Goal: Task Accomplishment & Management: Use online tool/utility

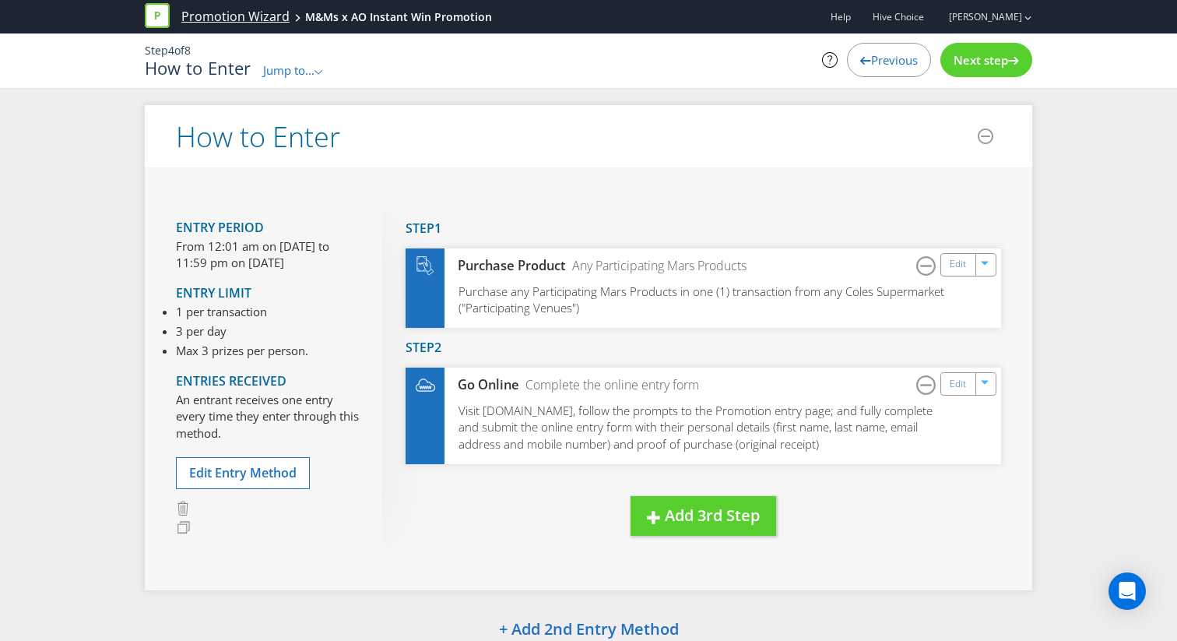
click at [234, 21] on link "Promotion Wizard" at bounding box center [235, 17] width 108 height 18
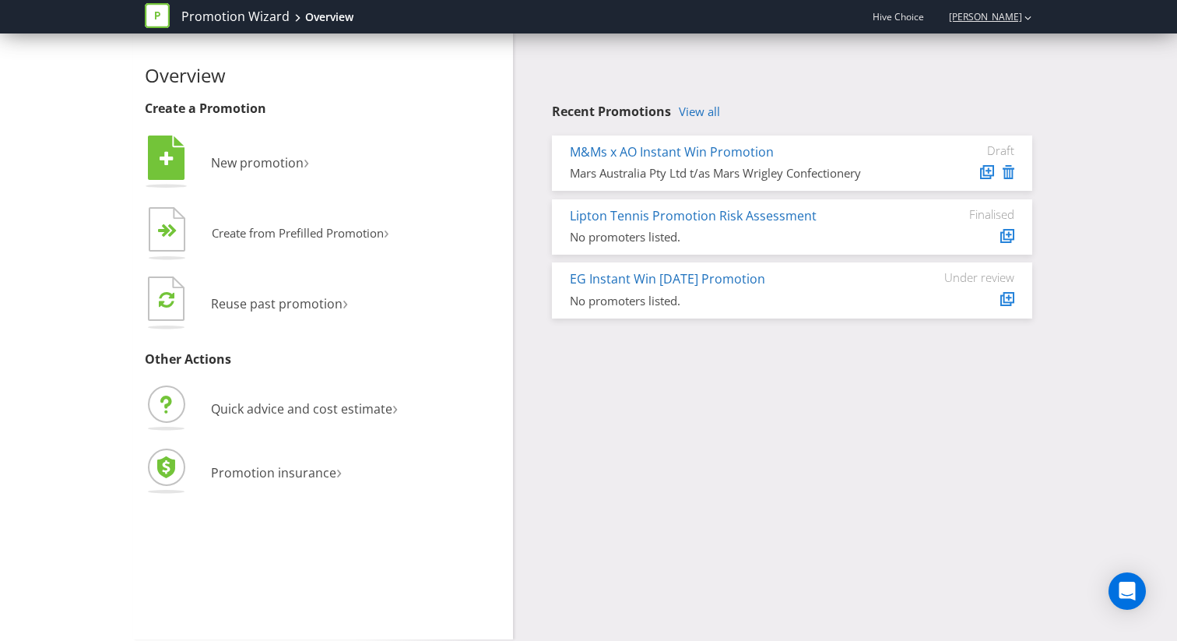
click at [968, 27] on div "[PERSON_NAME]" at bounding box center [983, 16] width 99 height 27
click at [1011, 41] on strong "Logout" at bounding box center [1021, 48] width 40 height 16
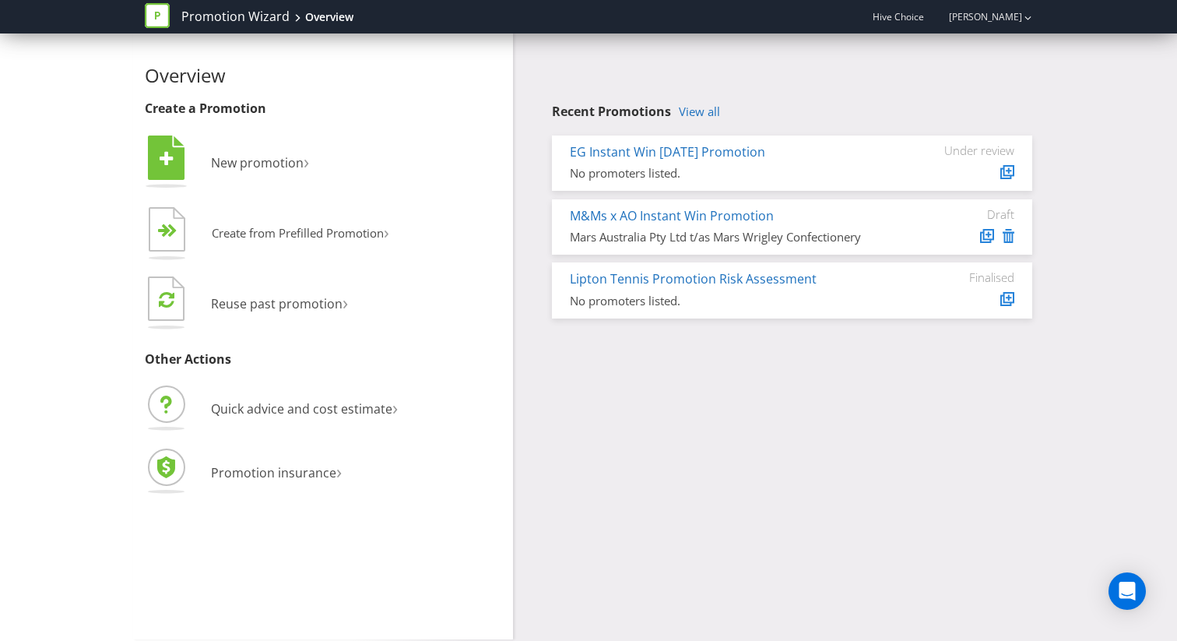
click at [1042, 31] on div "Promotion Wizard Overview Hive Choice Harrison White" at bounding box center [588, 16] width 911 height 33
click at [1025, 29] on div "button" at bounding box center [1028, 17] width 7 height 26
click at [1015, 43] on strong "Logout" at bounding box center [1021, 48] width 40 height 16
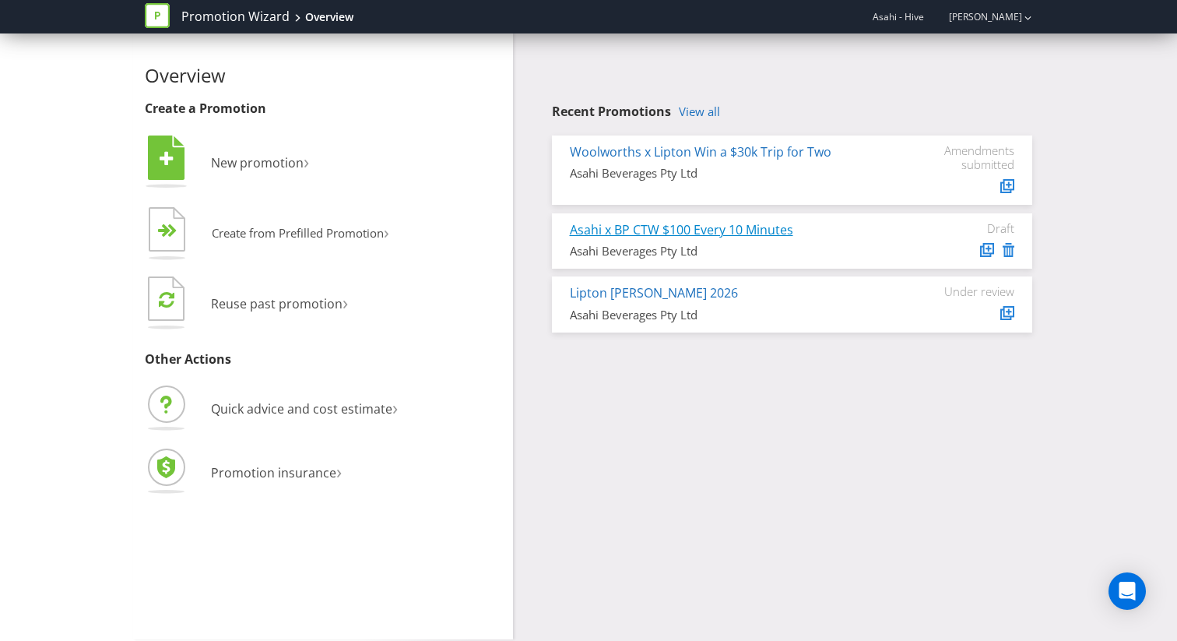
click at [666, 229] on link "Asahi x BP CTW $100 Every 10 Minutes" at bounding box center [681, 229] width 223 height 17
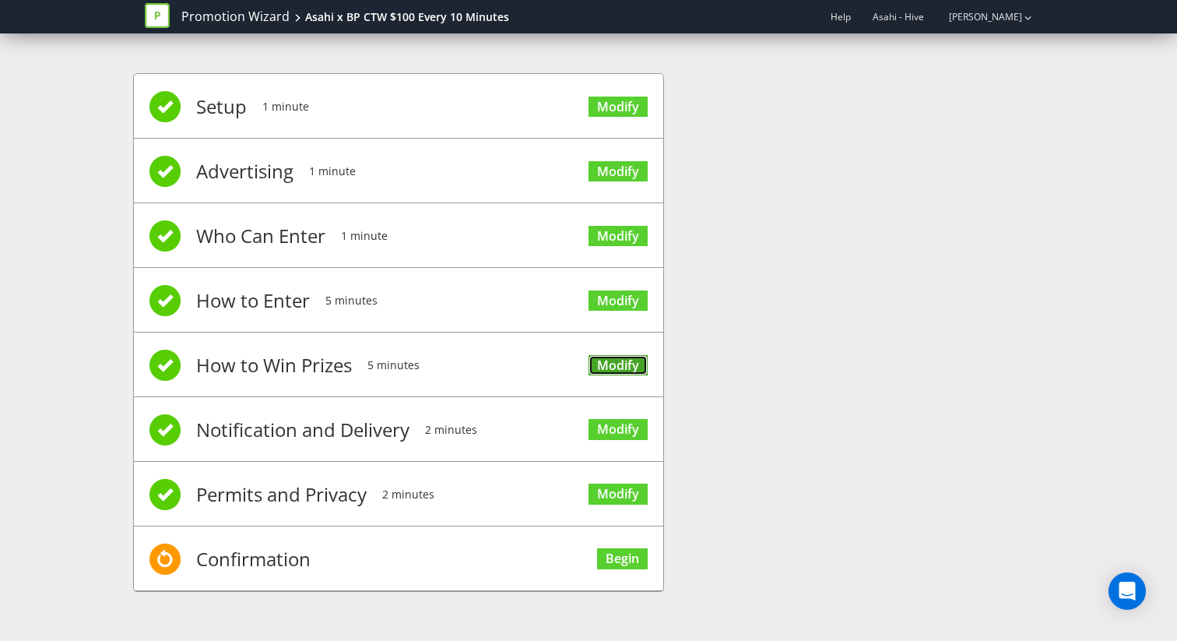
click at [621, 360] on link "Modify" at bounding box center [618, 365] width 59 height 21
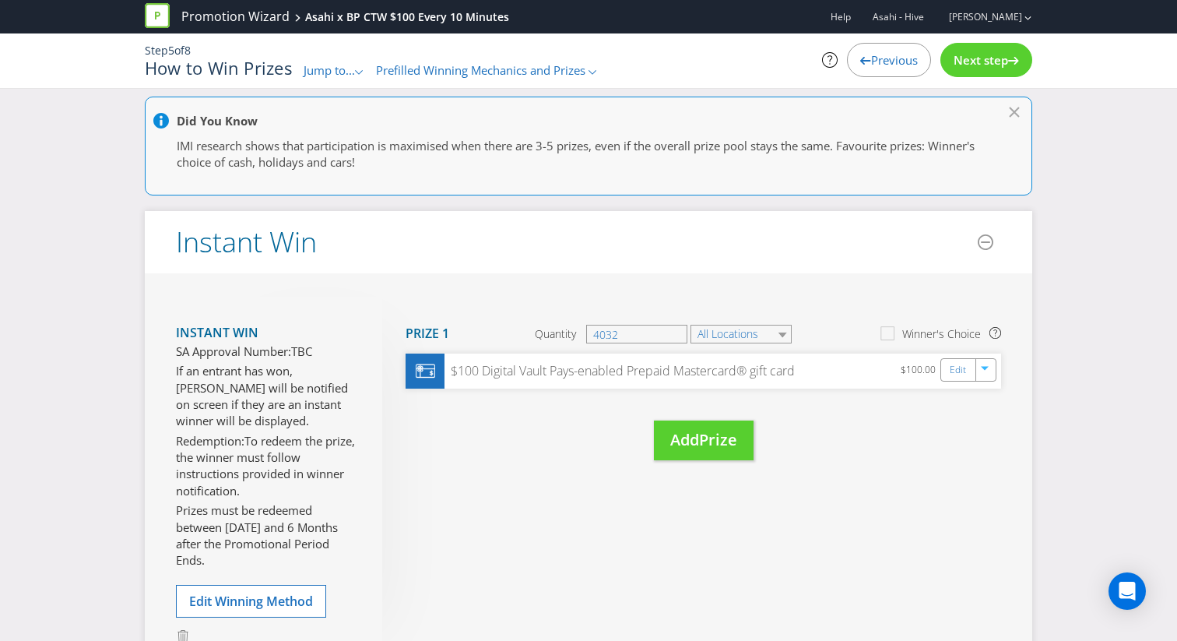
scroll to position [122, 0]
click at [994, 66] on span "Next step" at bounding box center [981, 60] width 55 height 16
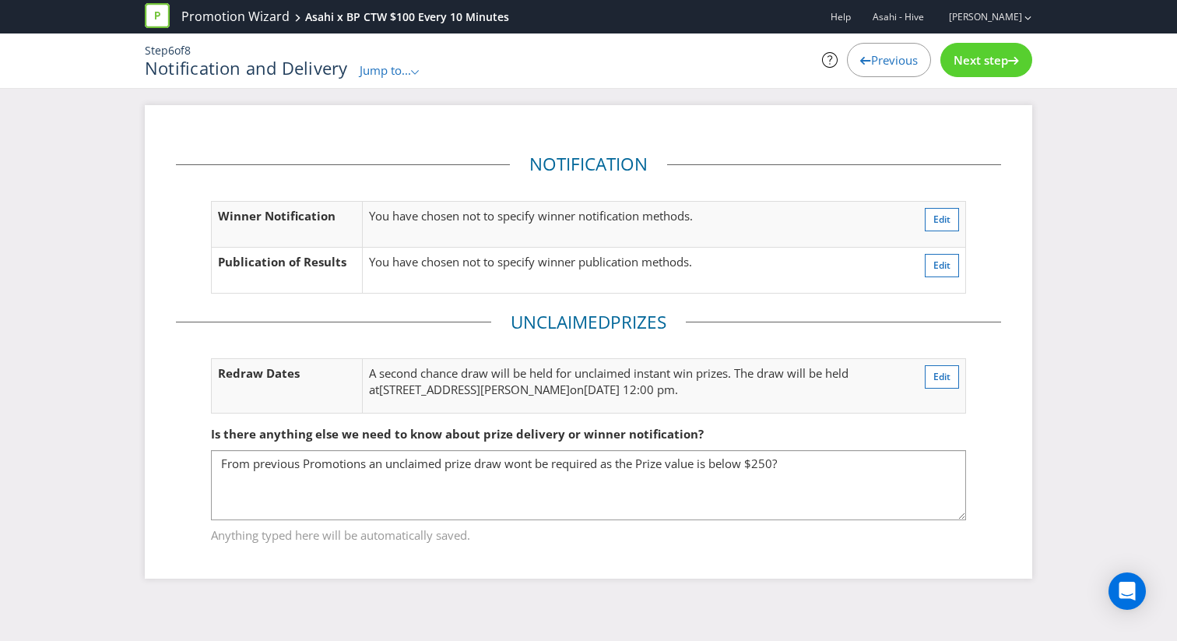
click at [966, 66] on span "Next step" at bounding box center [981, 60] width 55 height 16
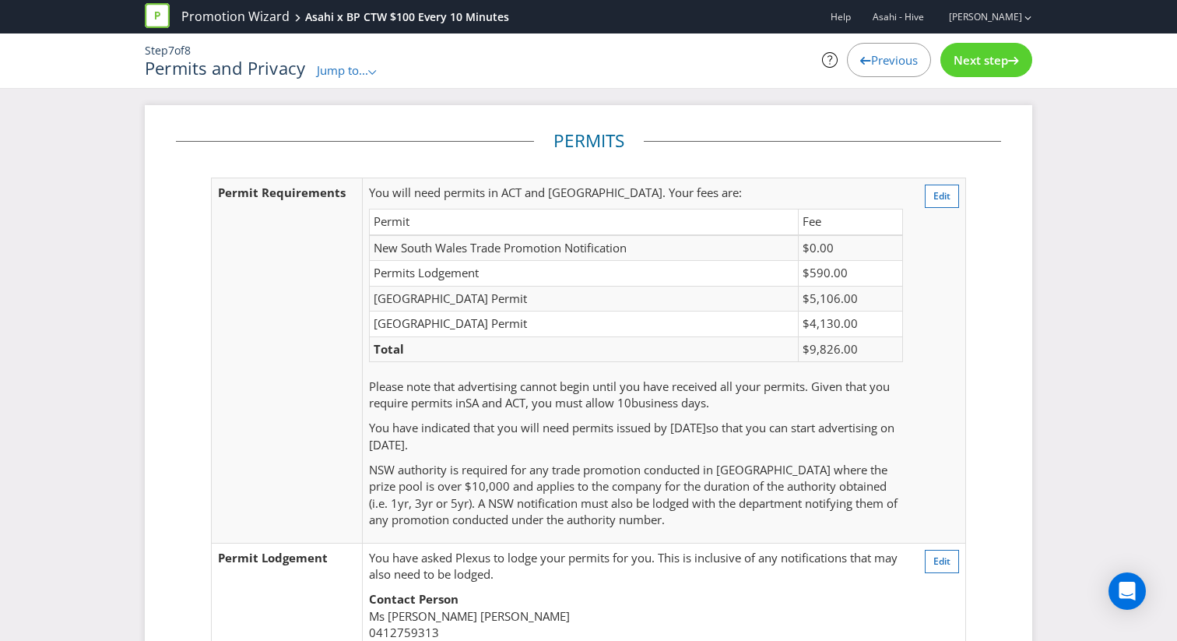
click at [976, 72] on div "Next step" at bounding box center [987, 60] width 92 height 34
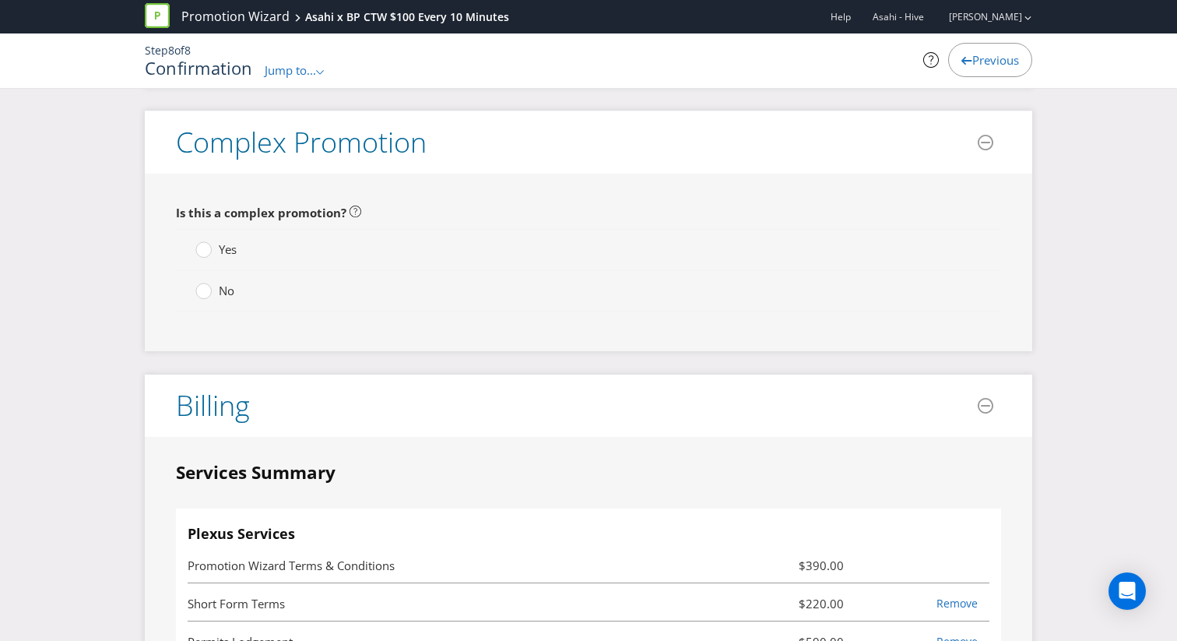
scroll to position [3875, 0]
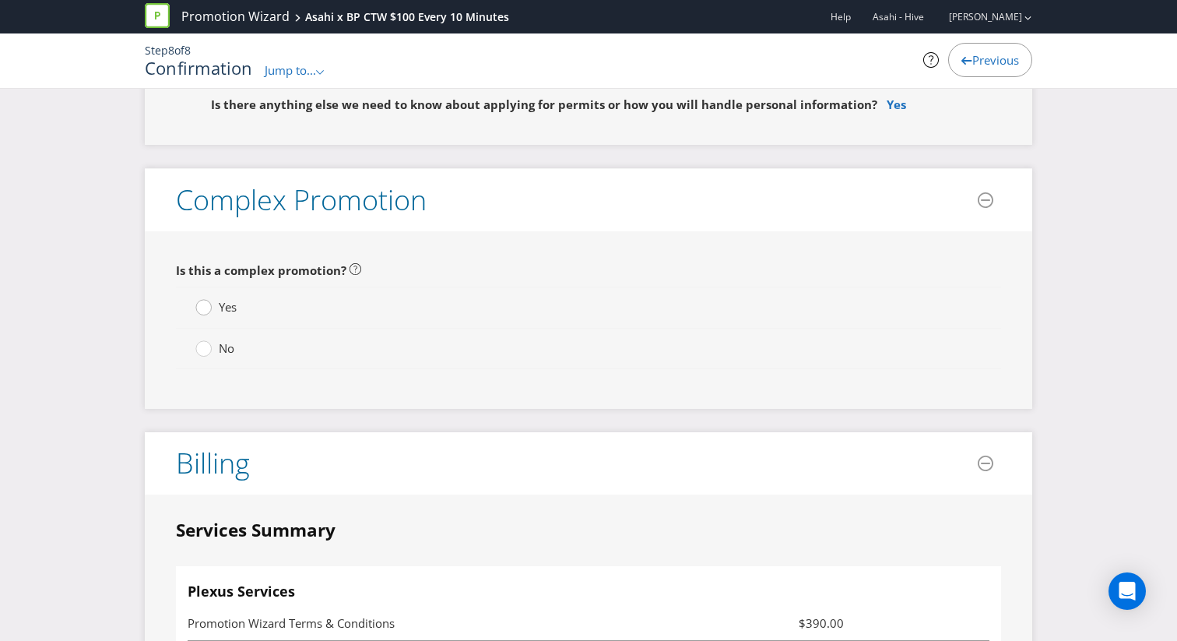
click at [202, 309] on circle at bounding box center [204, 308] width 16 height 16
click at [0, 0] on input "Yes" at bounding box center [0, 0] width 0 height 0
click at [207, 348] on circle at bounding box center [204, 348] width 16 height 16
click at [0, 0] on input "No" at bounding box center [0, 0] width 0 height 0
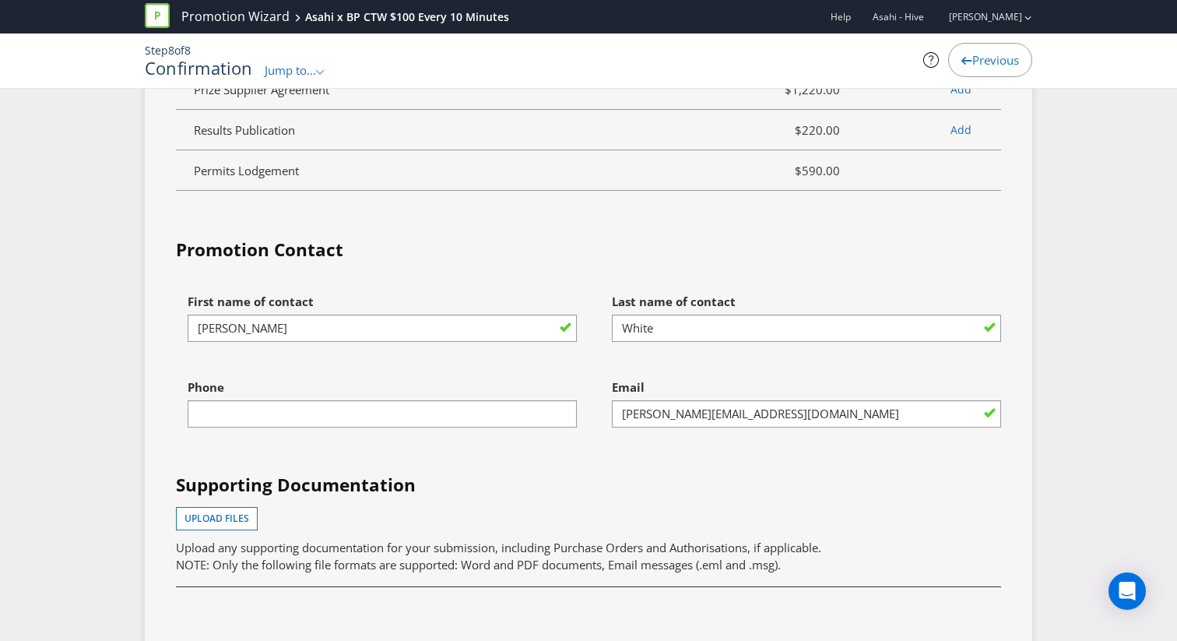
scroll to position [5152, 0]
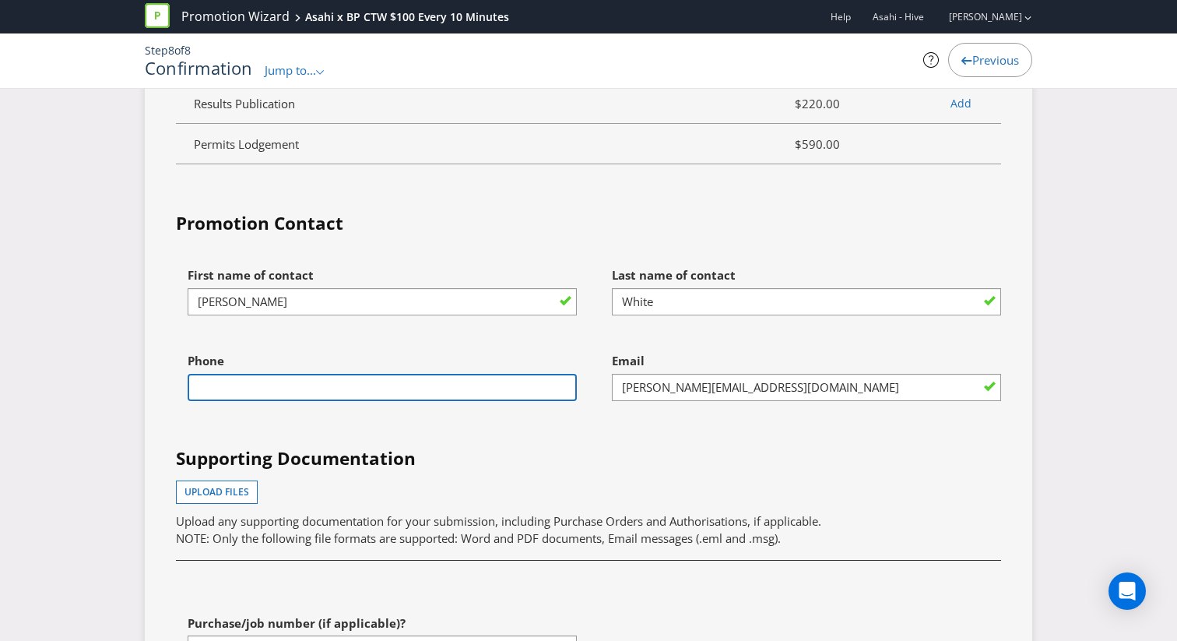
click at [459, 390] on input "text" at bounding box center [382, 387] width 389 height 27
type input "0499503860"
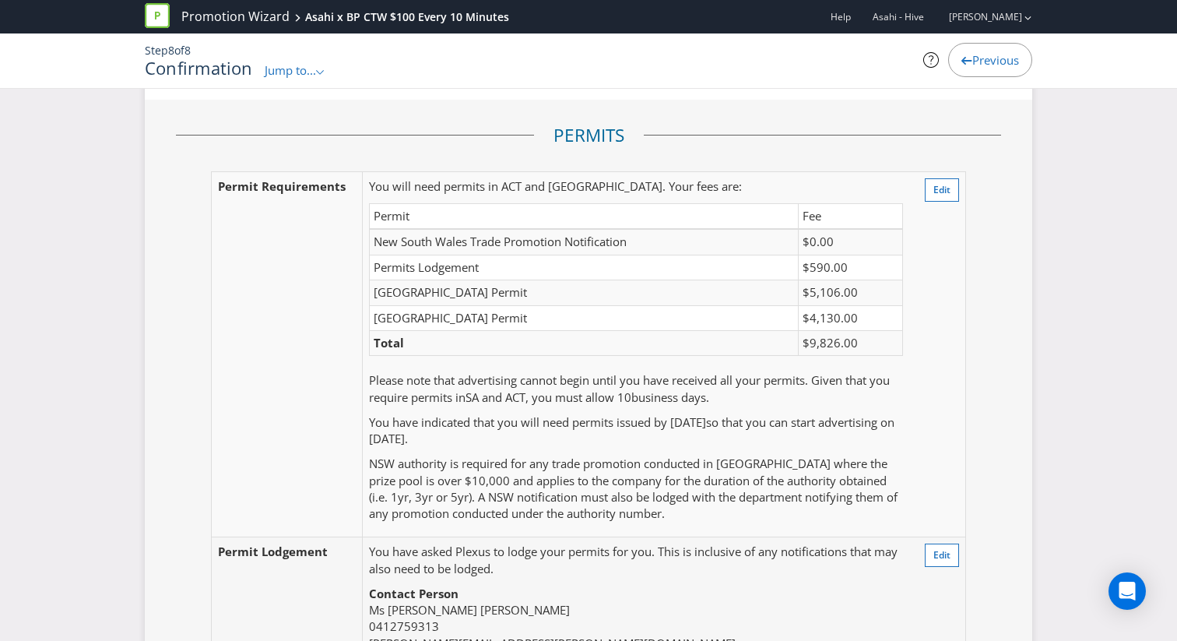
scroll to position [3098, 0]
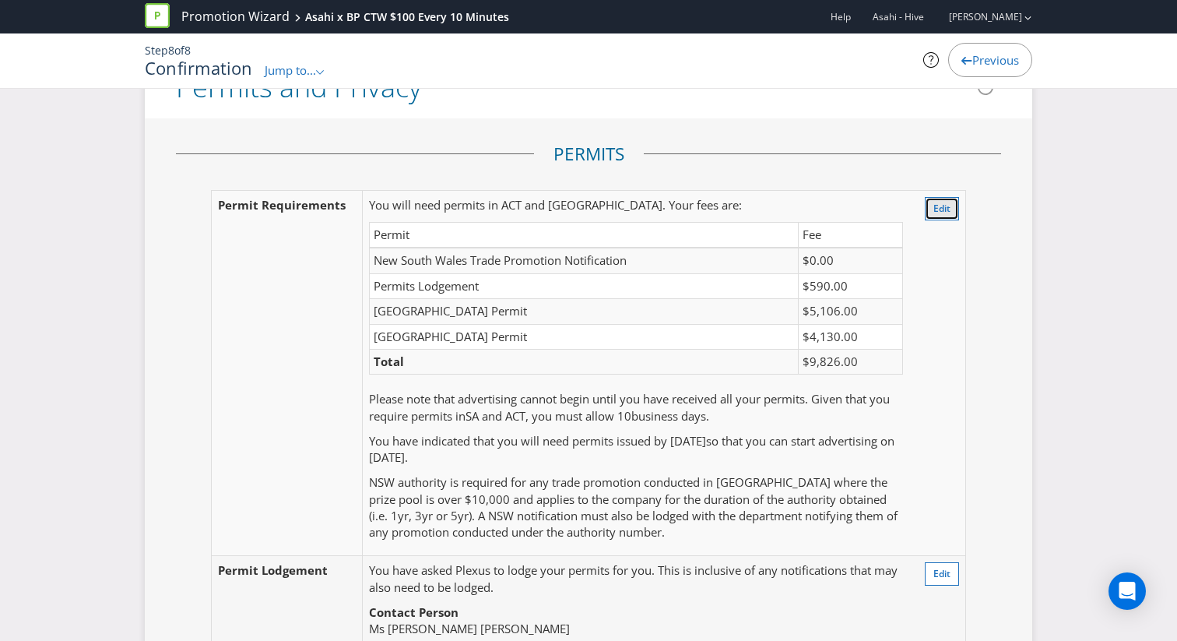
click at [944, 209] on span "Edit" at bounding box center [942, 208] width 17 height 13
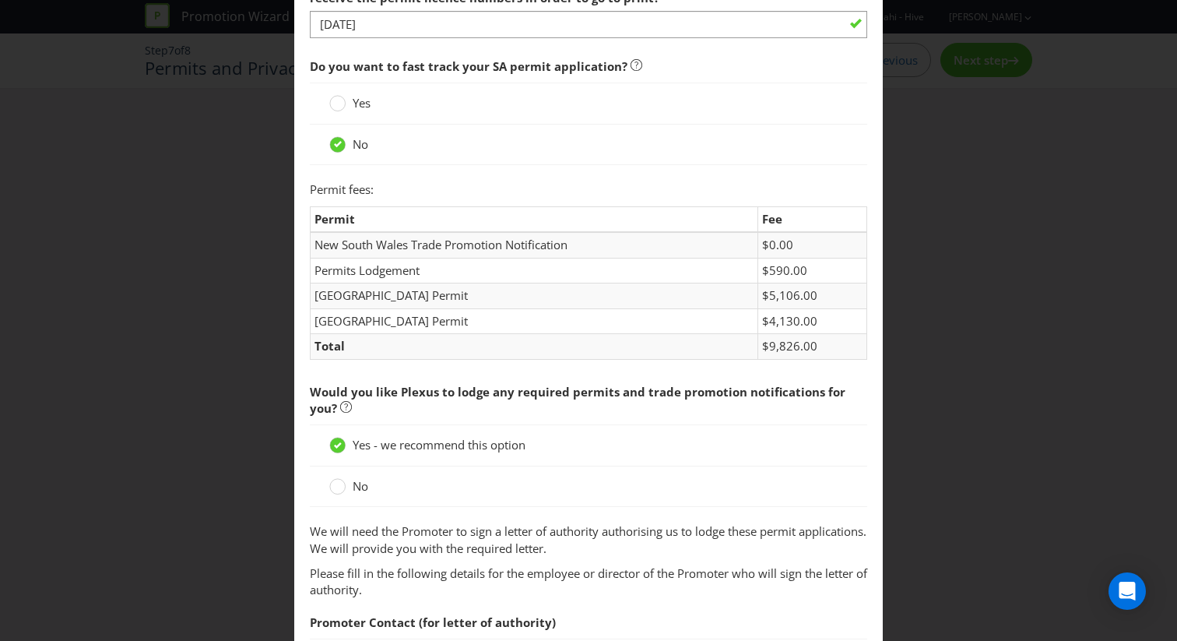
scroll to position [436, 0]
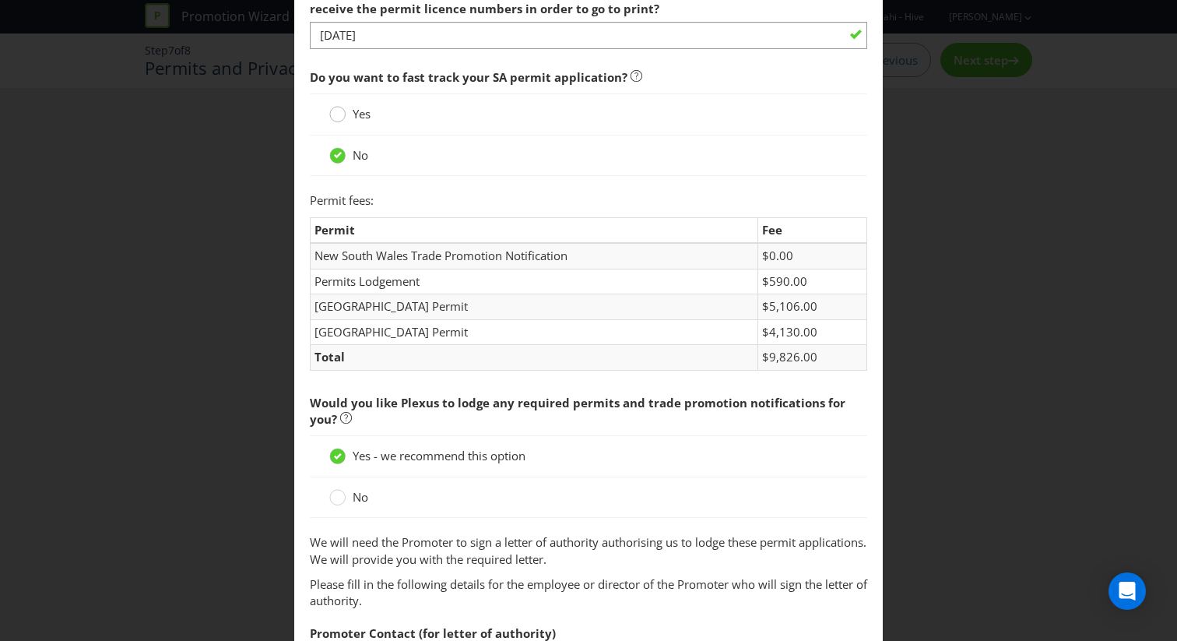
click at [337, 117] on circle at bounding box center [338, 115] width 16 height 16
click at [0, 0] on input "Yes" at bounding box center [0, 0] width 0 height 0
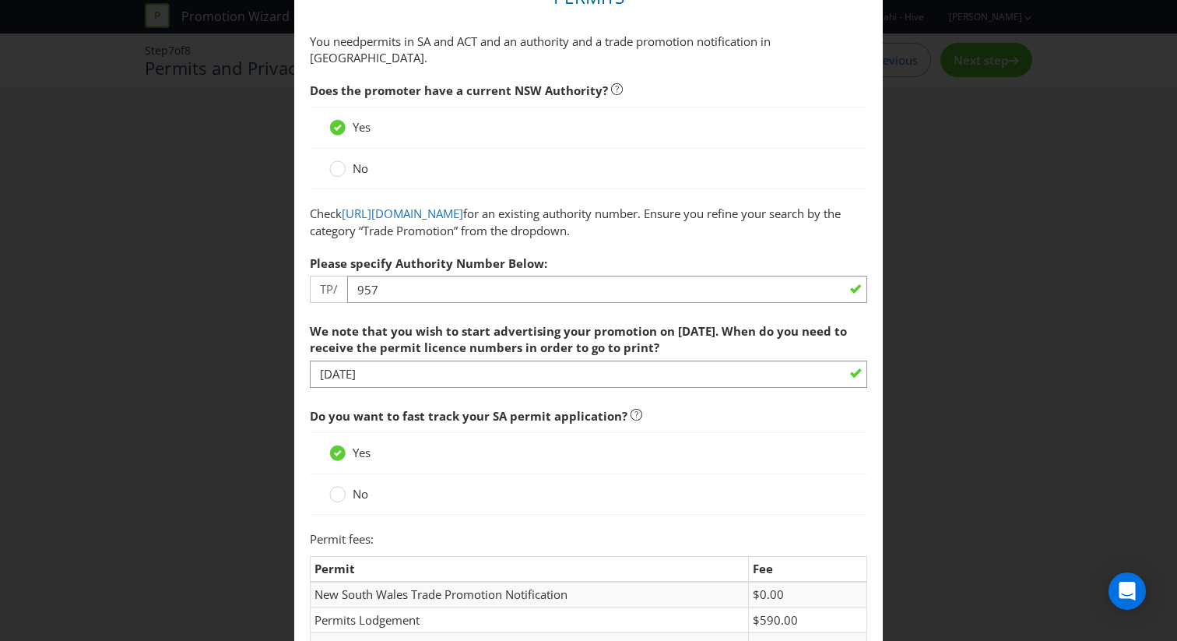
scroll to position [0, 0]
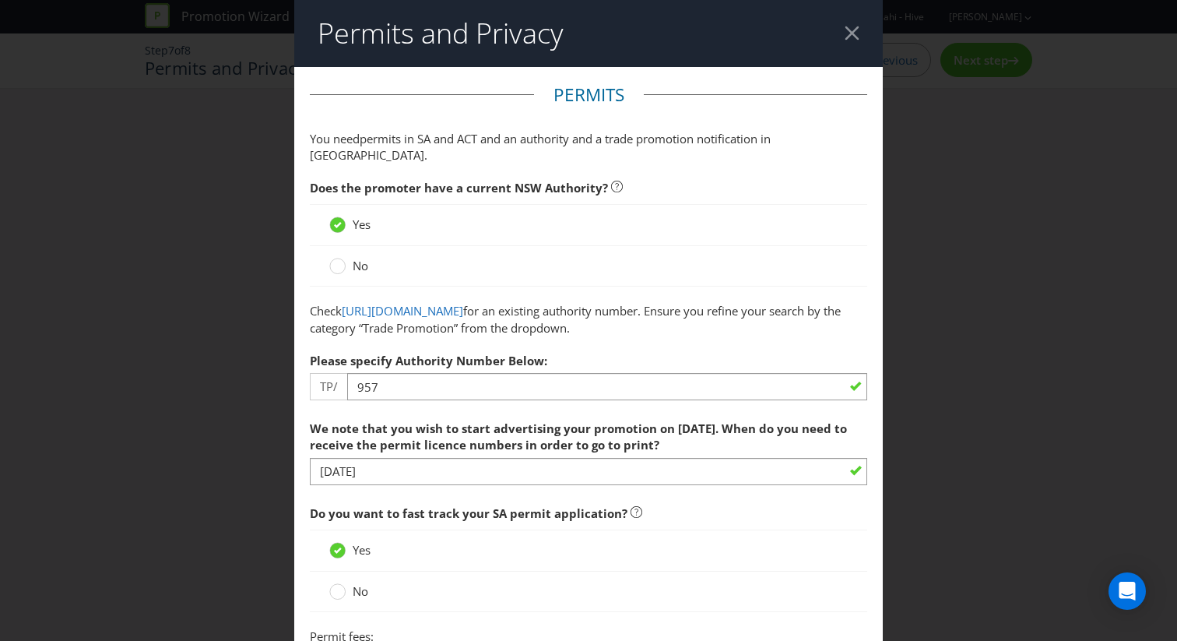
click at [858, 33] on div at bounding box center [852, 33] width 15 height 15
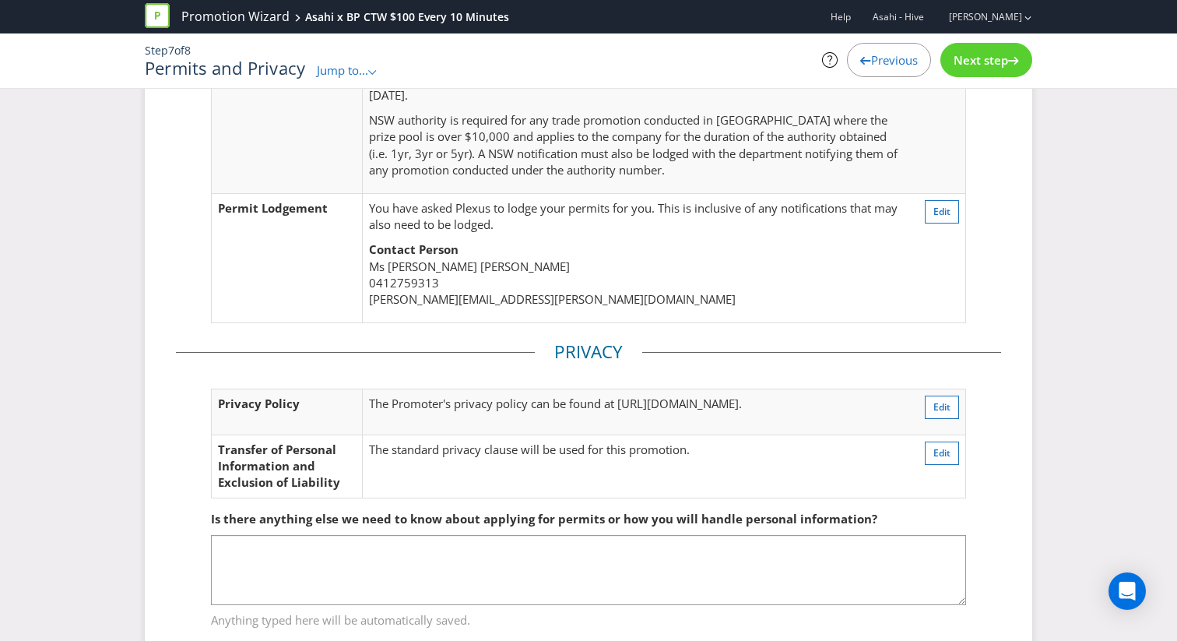
scroll to position [395, 0]
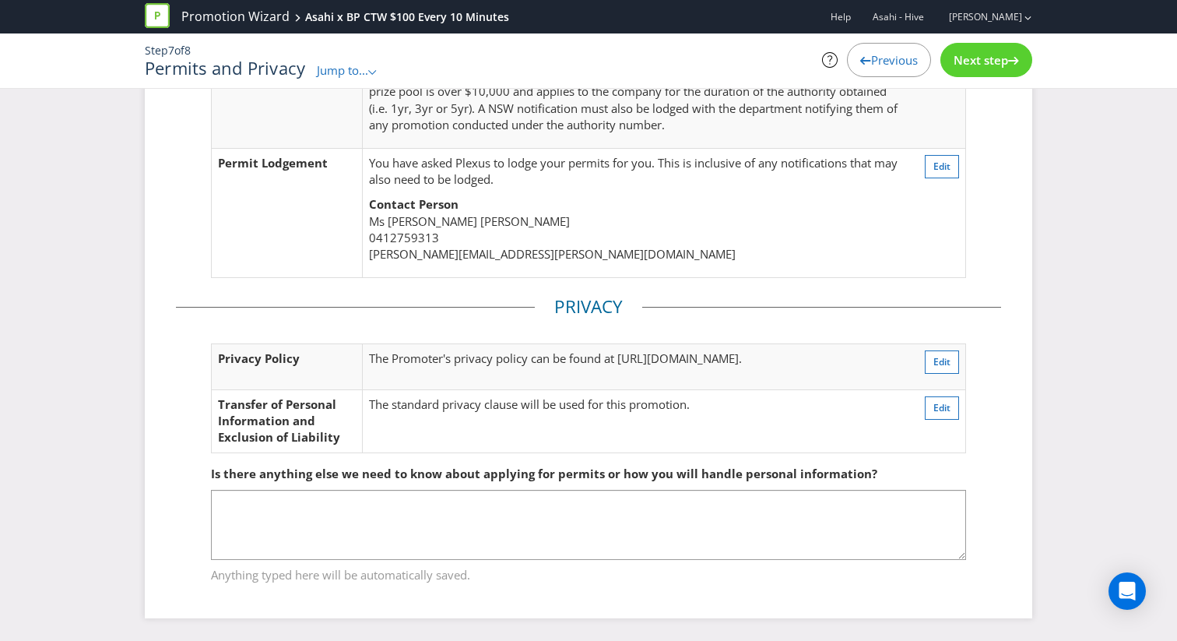
click at [976, 72] on div "Next step" at bounding box center [987, 60] width 92 height 34
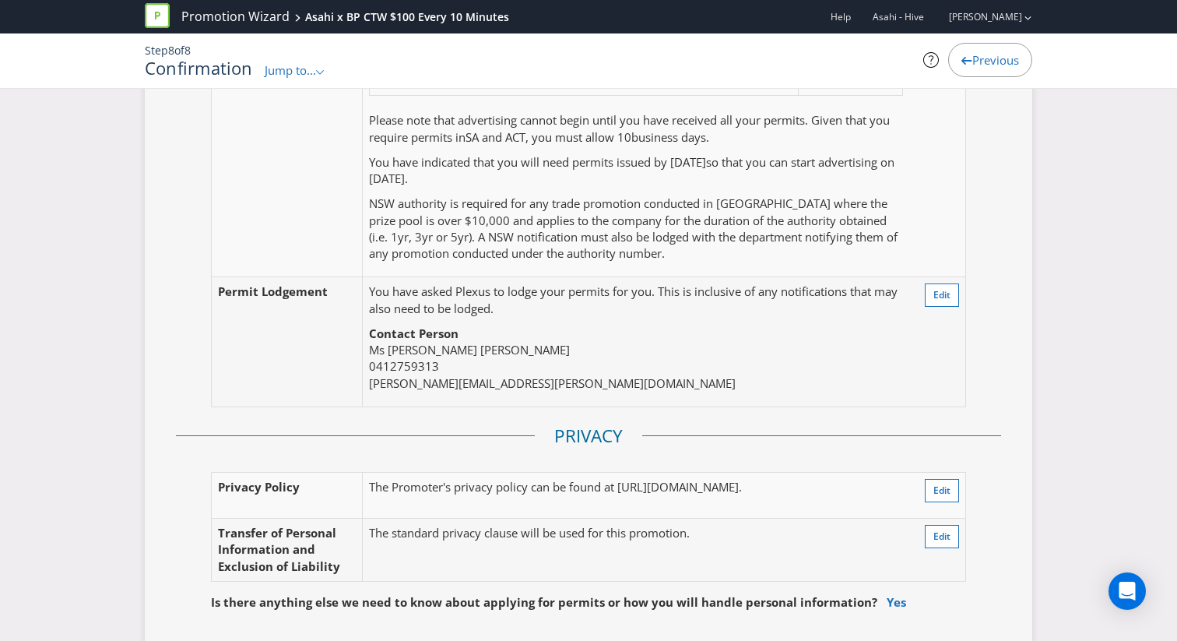
scroll to position [3323, 0]
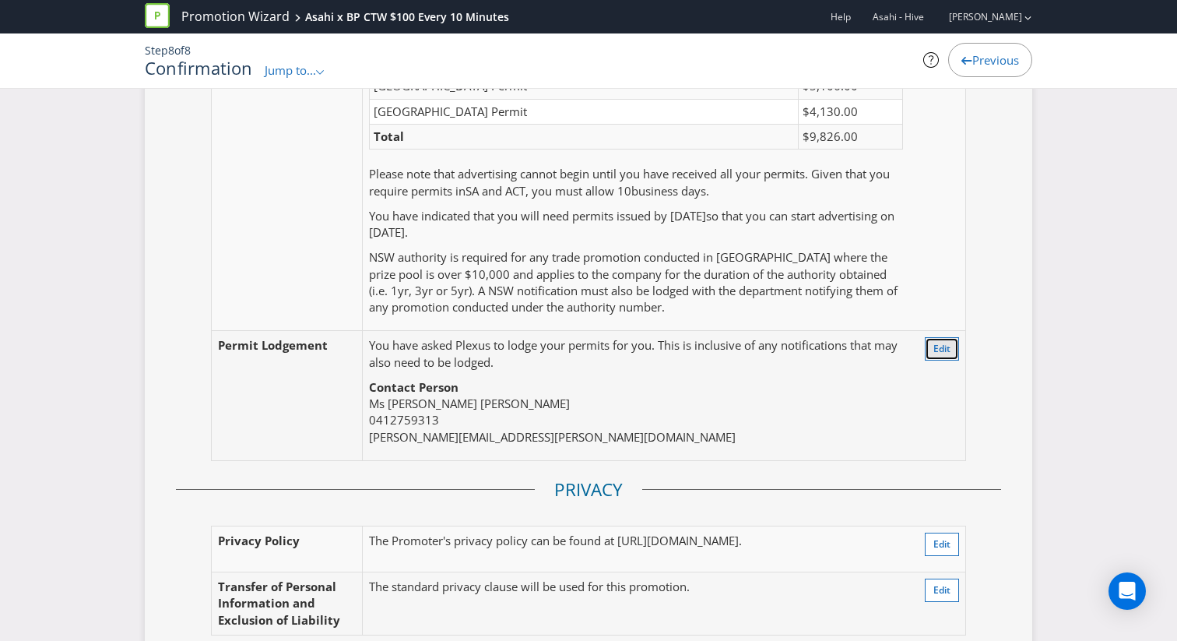
click at [948, 349] on span "Edit" at bounding box center [942, 348] width 17 height 13
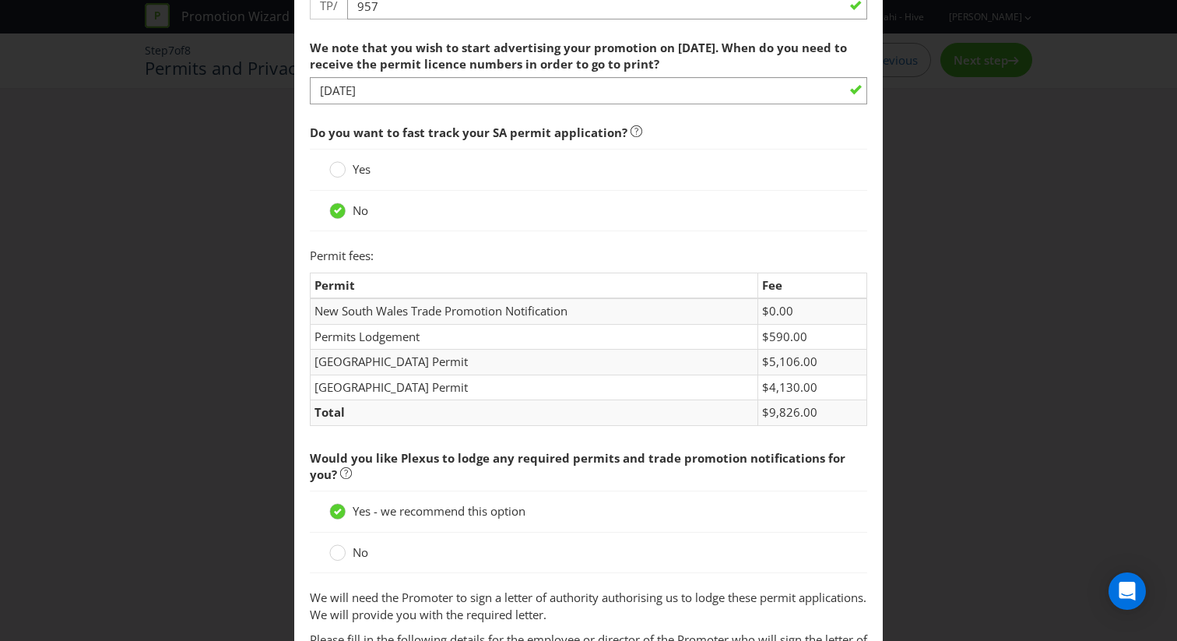
scroll to position [426, 0]
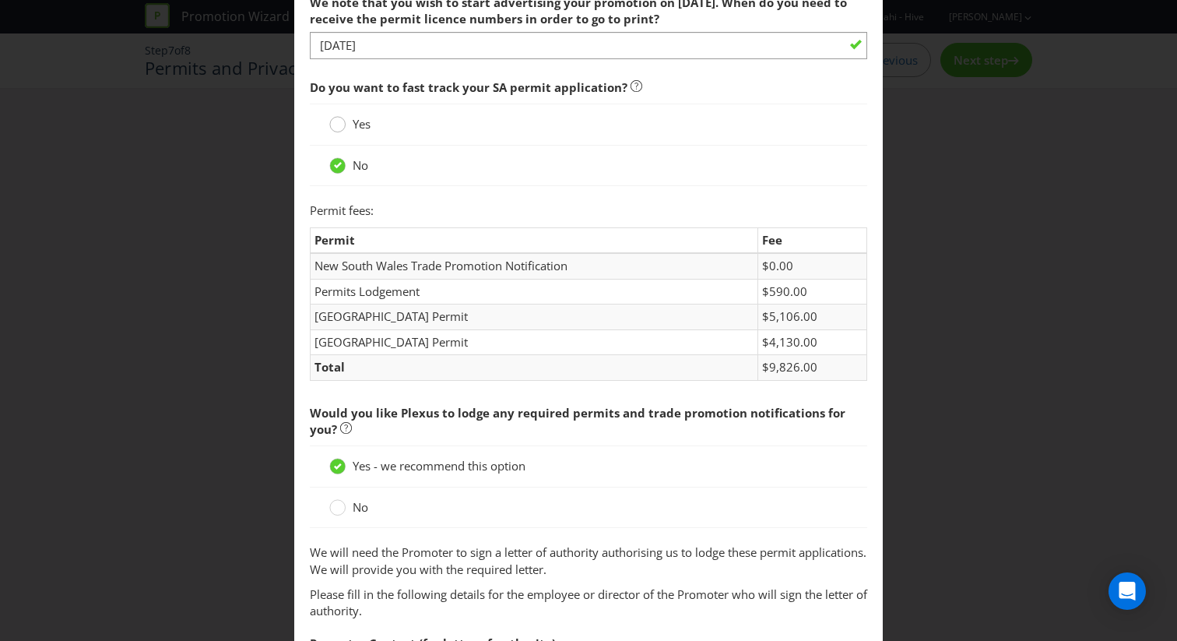
click at [332, 136] on div at bounding box center [337, 126] width 16 height 20
click at [0, 0] on input "Yes" at bounding box center [0, 0] width 0 height 0
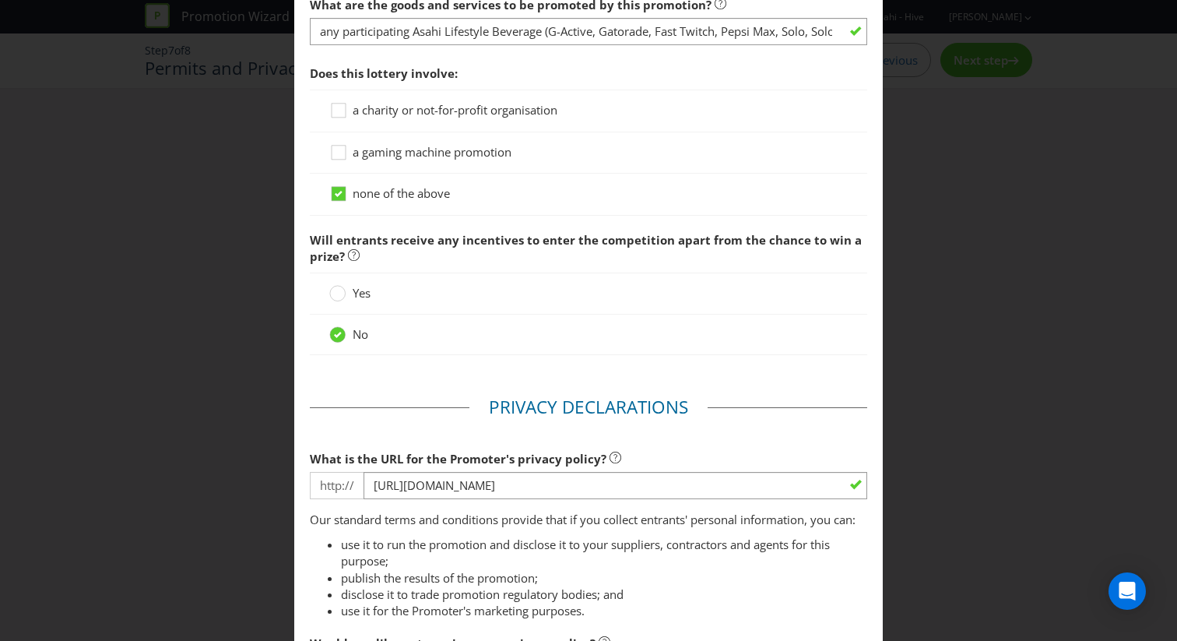
scroll to position [1694, 0]
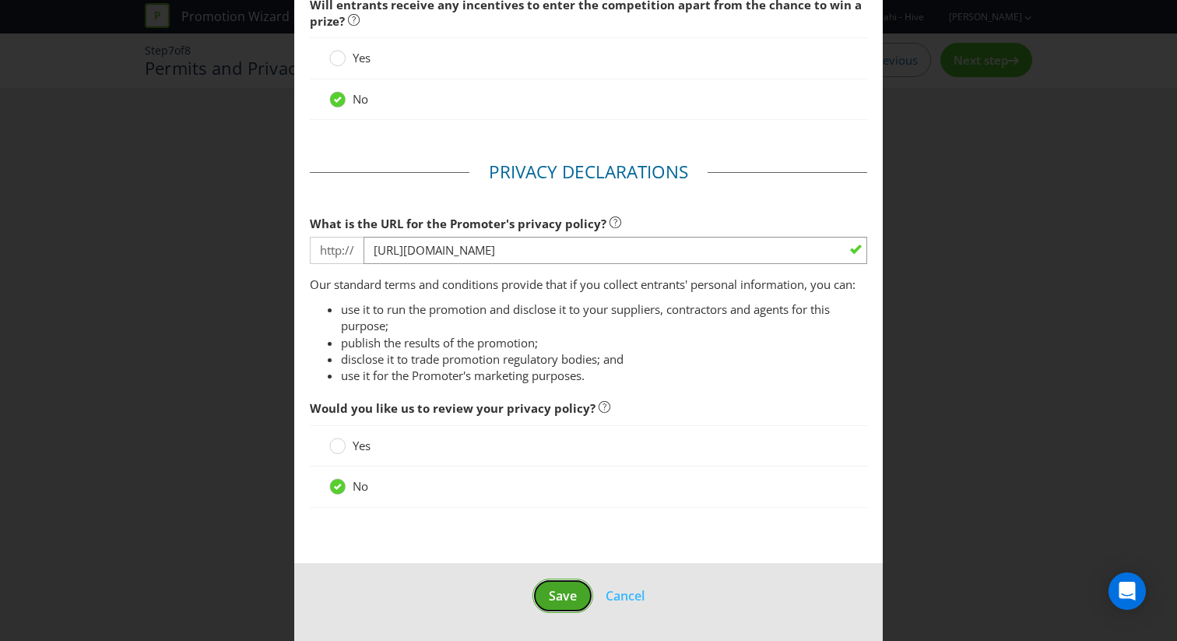
click at [573, 587] on span "Save" at bounding box center [563, 595] width 28 height 17
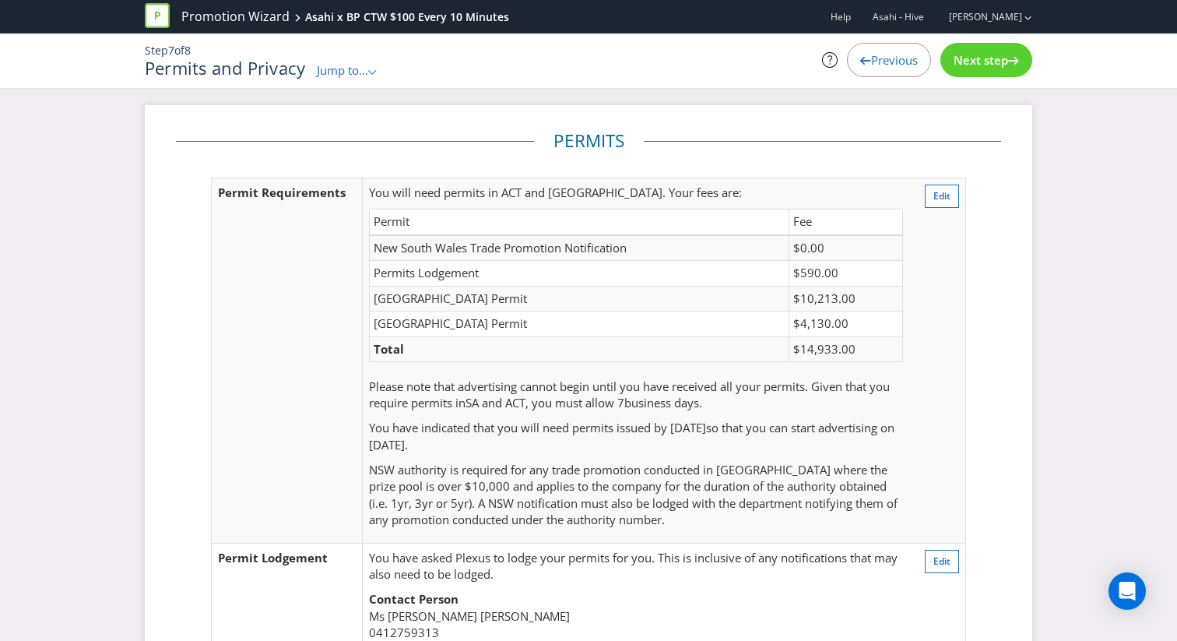
click at [978, 71] on div "Next step" at bounding box center [987, 60] width 92 height 34
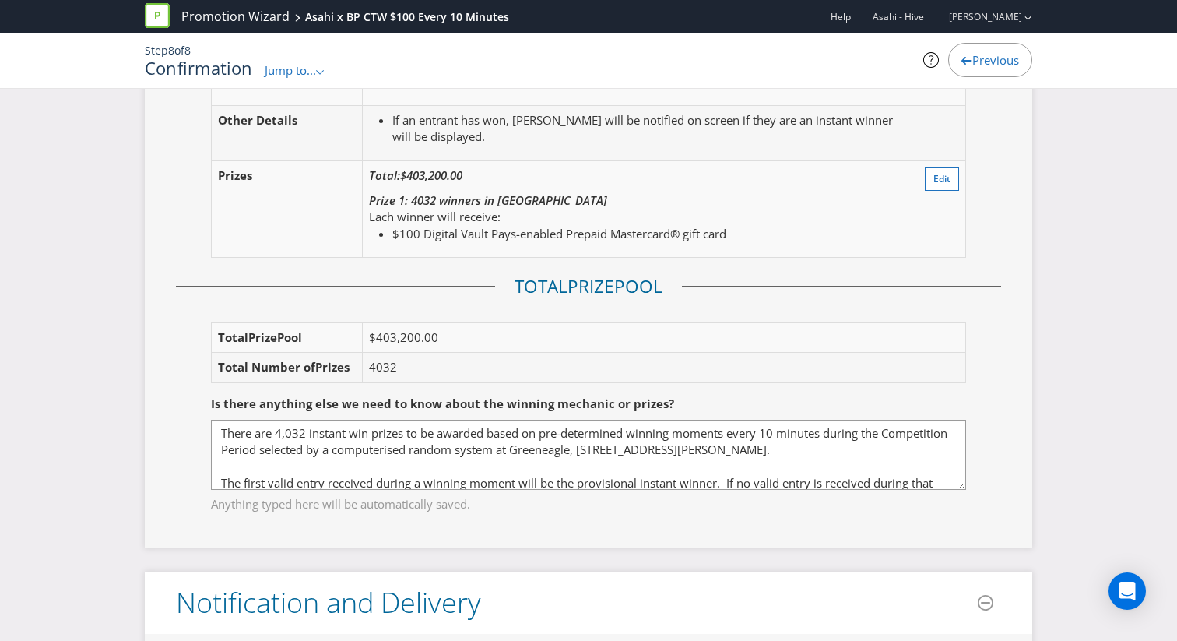
scroll to position [2031, 0]
